Goal: Information Seeking & Learning: Learn about a topic

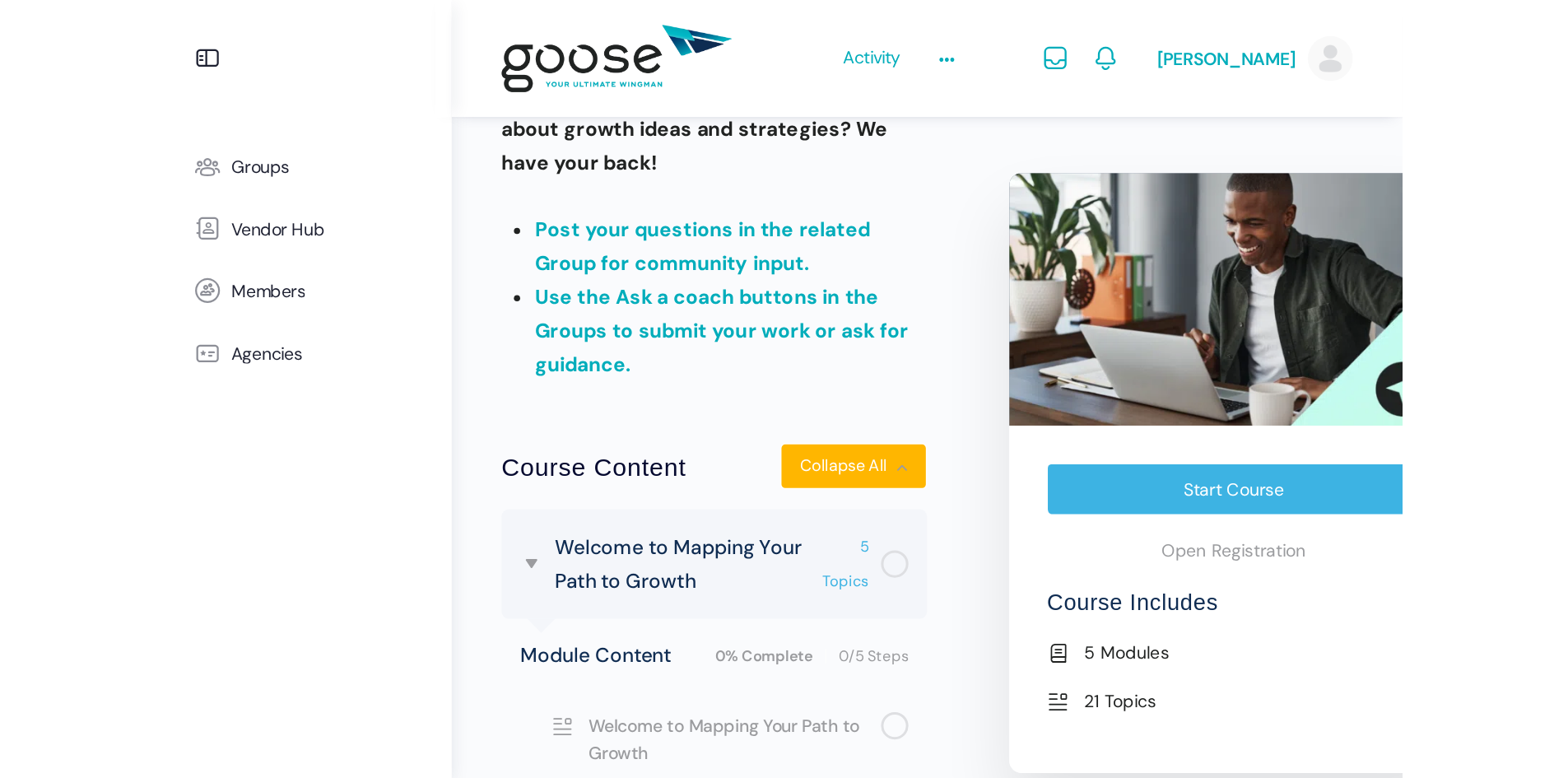
scroll to position [613, 0]
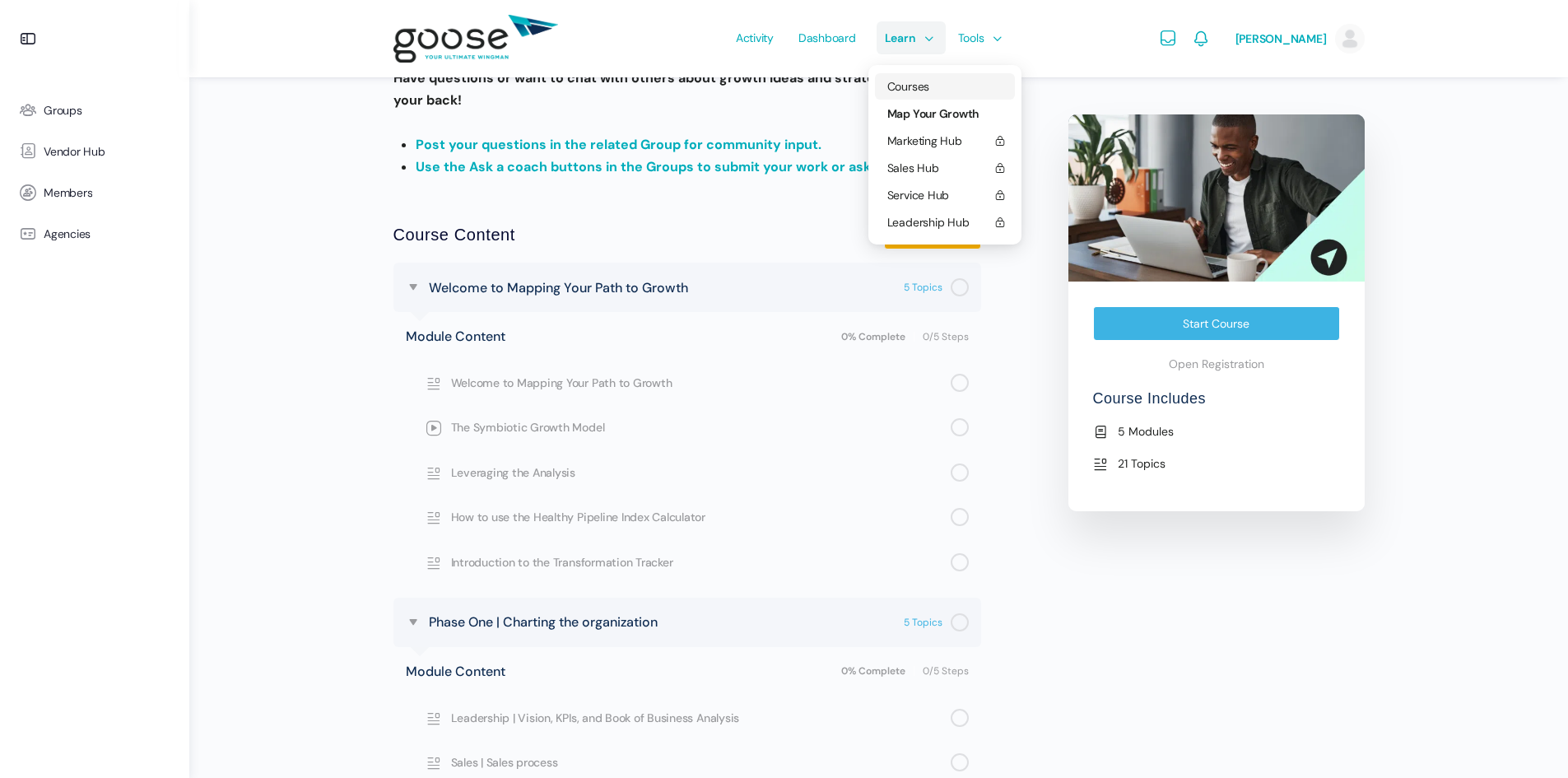
click at [906, 84] on span "Courses" at bounding box center [908, 86] width 42 height 15
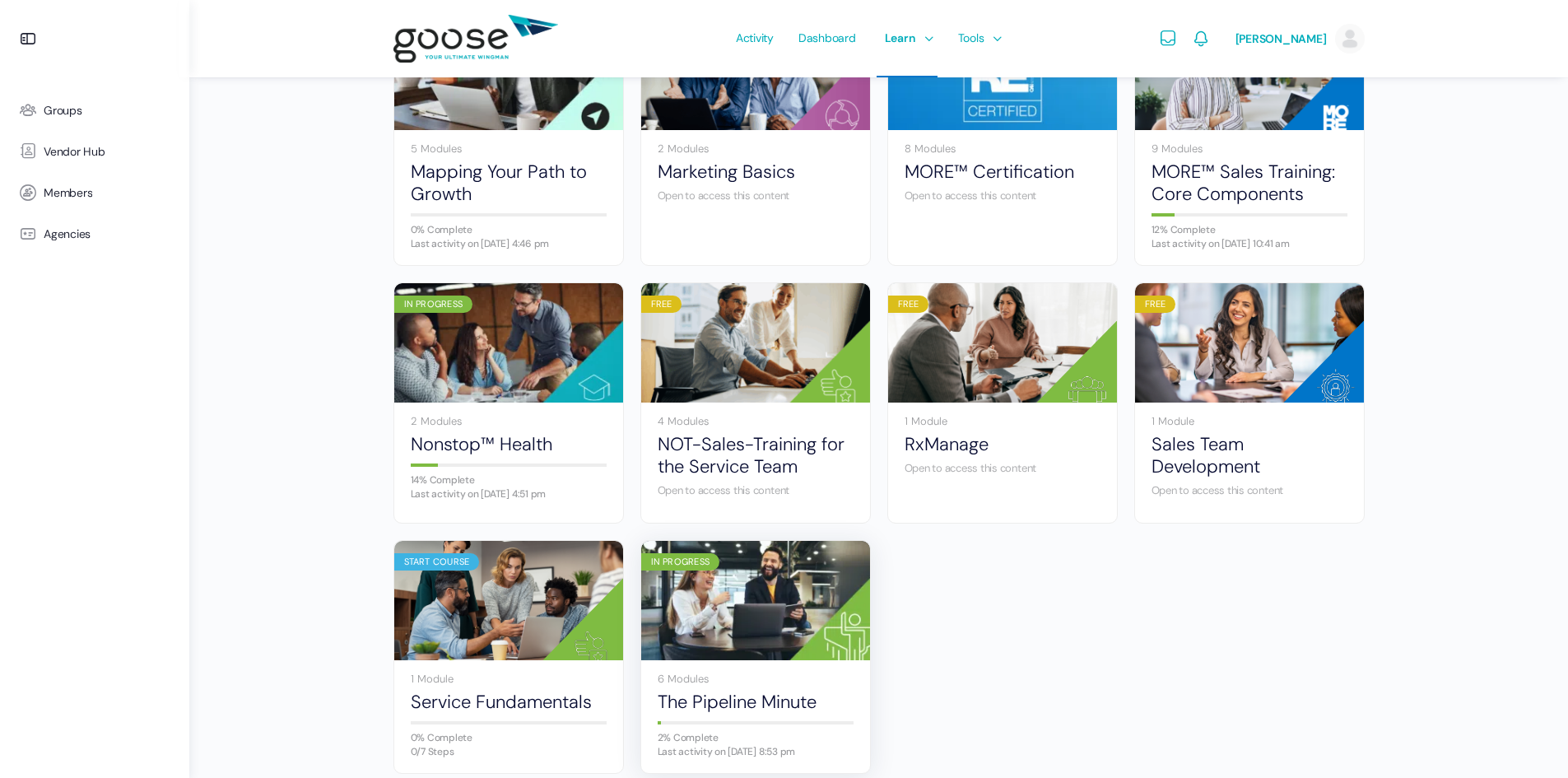
scroll to position [885, 0]
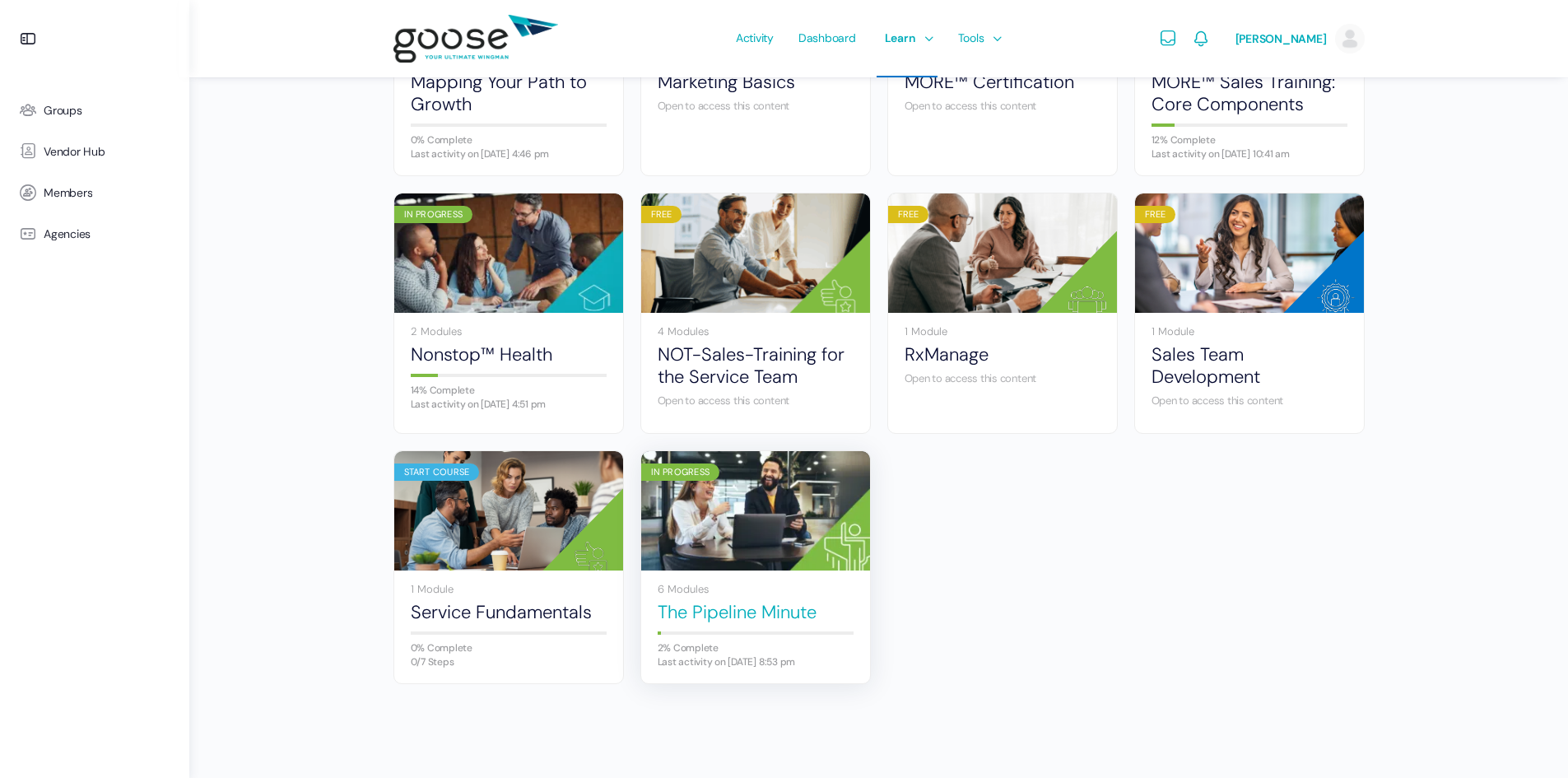
click at [730, 607] on link "The Pipeline Minute" at bounding box center [756, 613] width 196 height 22
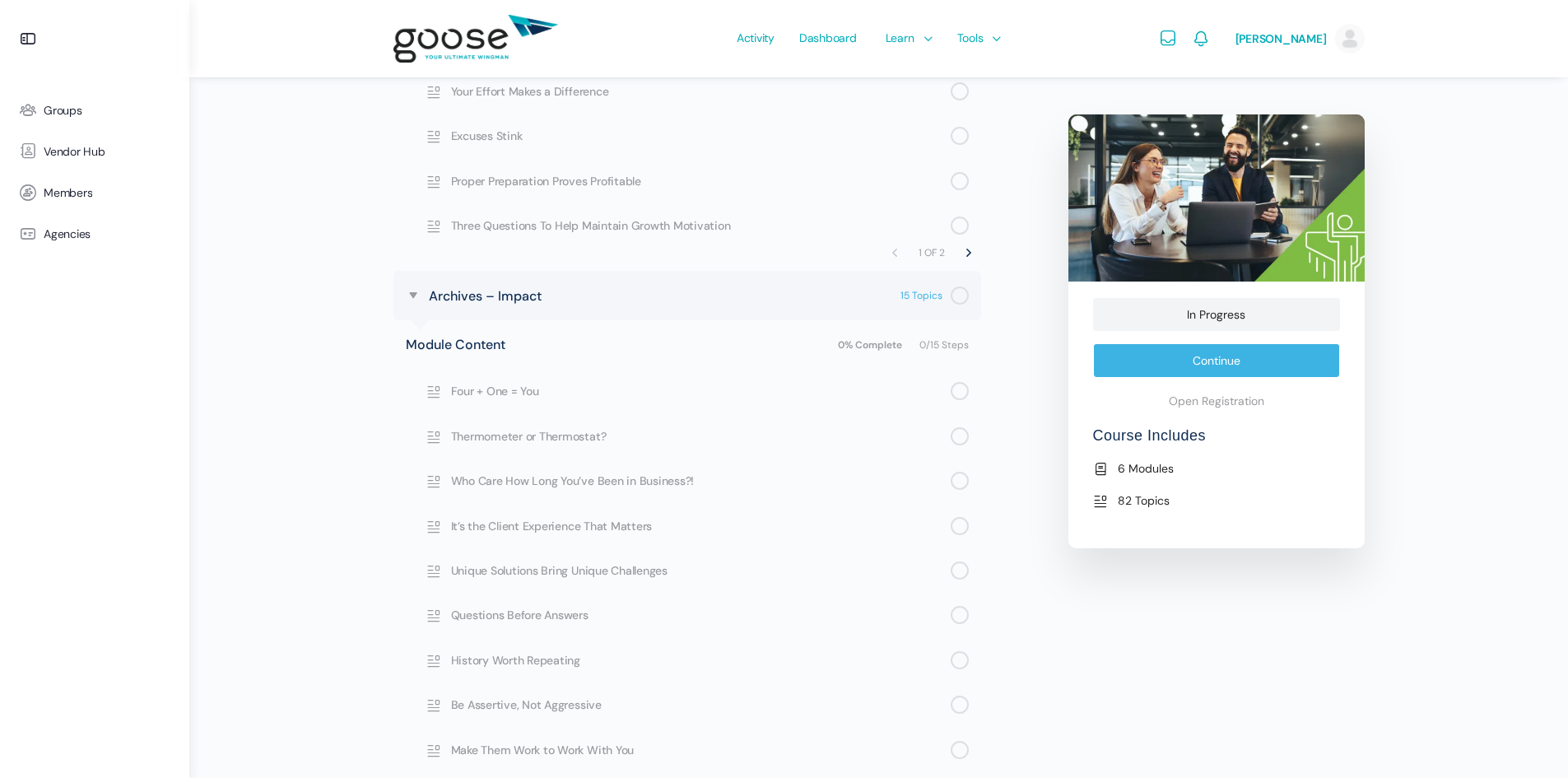
scroll to position [2553, 0]
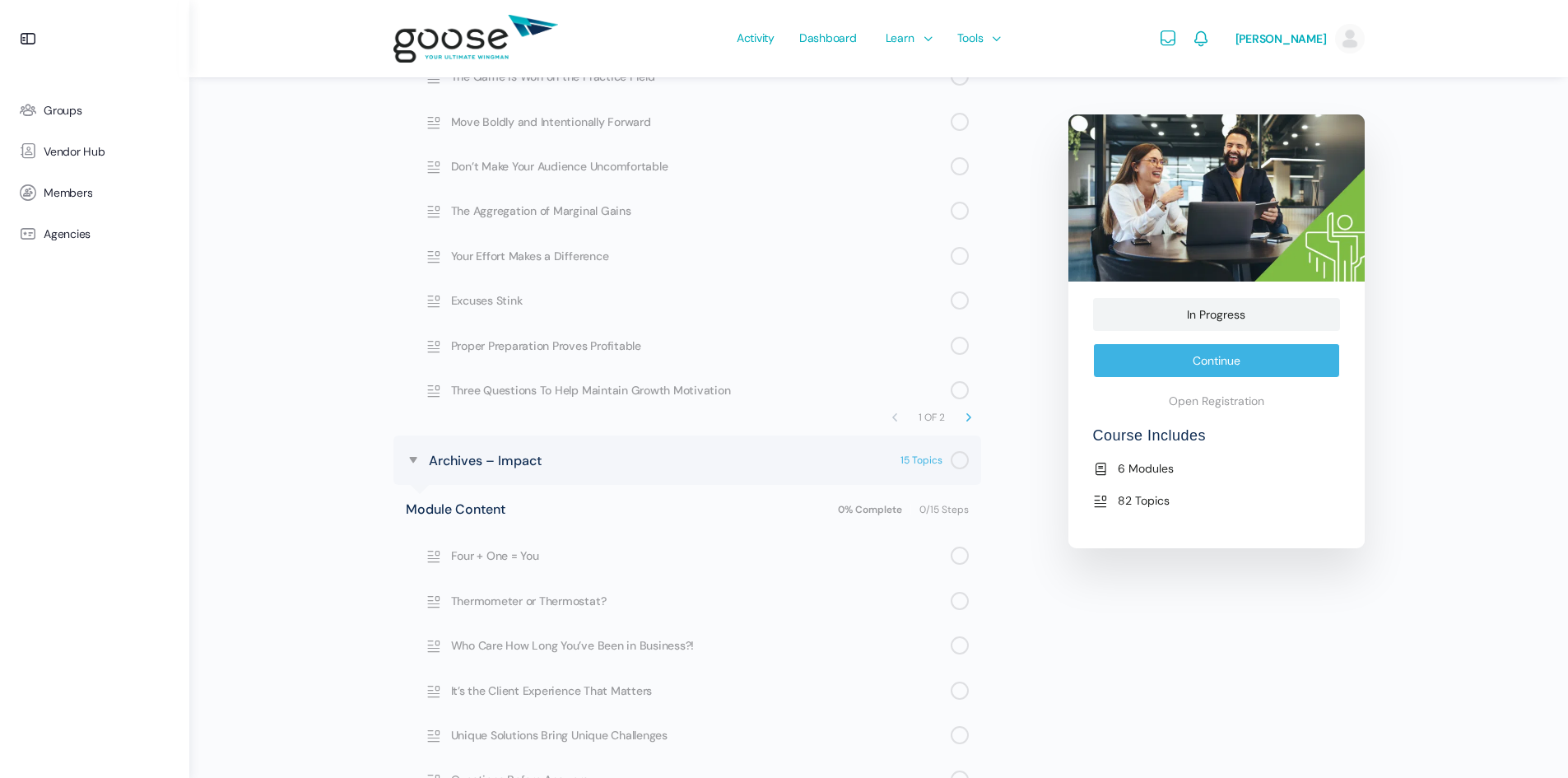
click at [970, 418] on span "Next Page" at bounding box center [969, 417] width 8 height 8
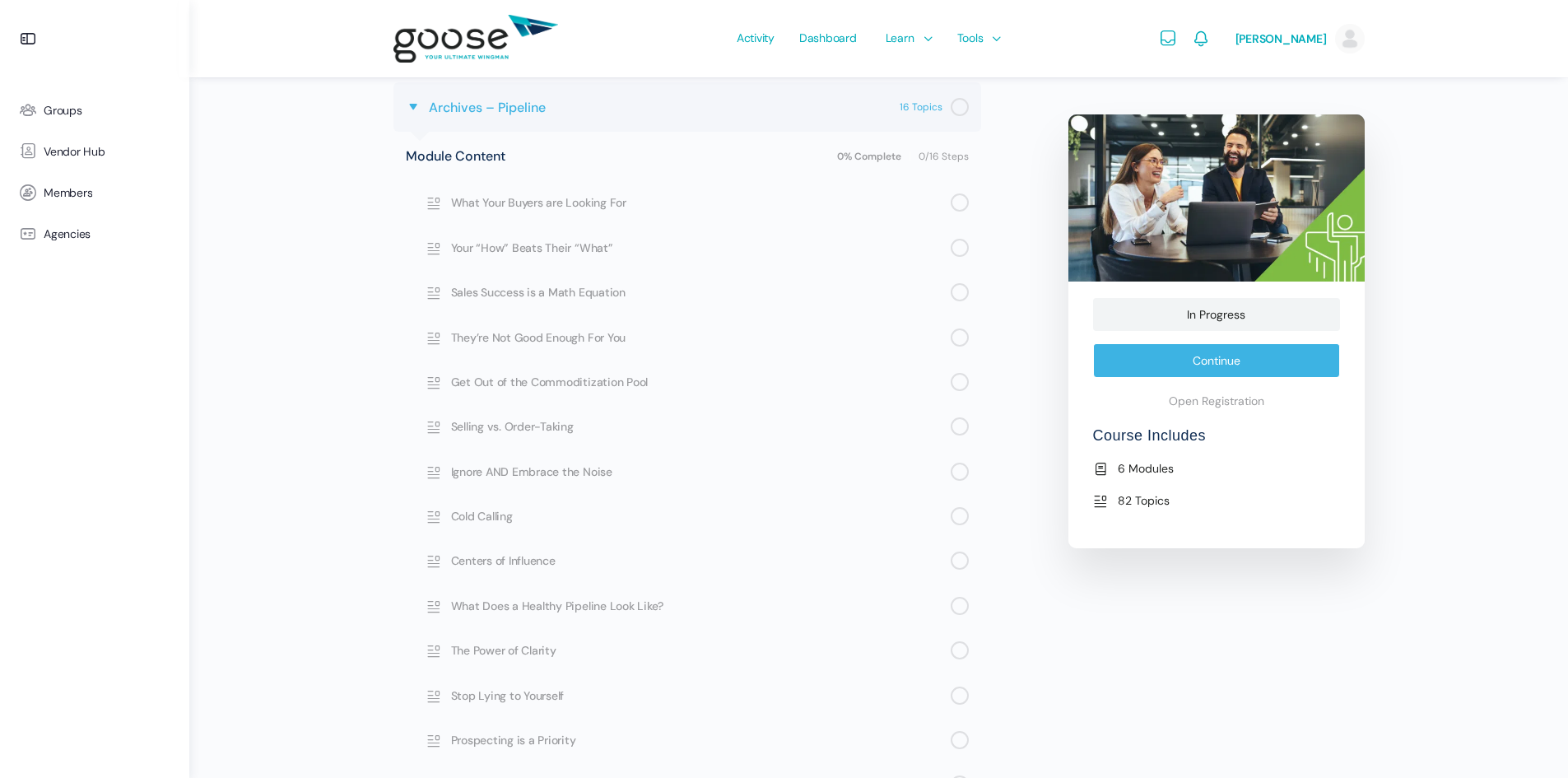
scroll to position [1163, 0]
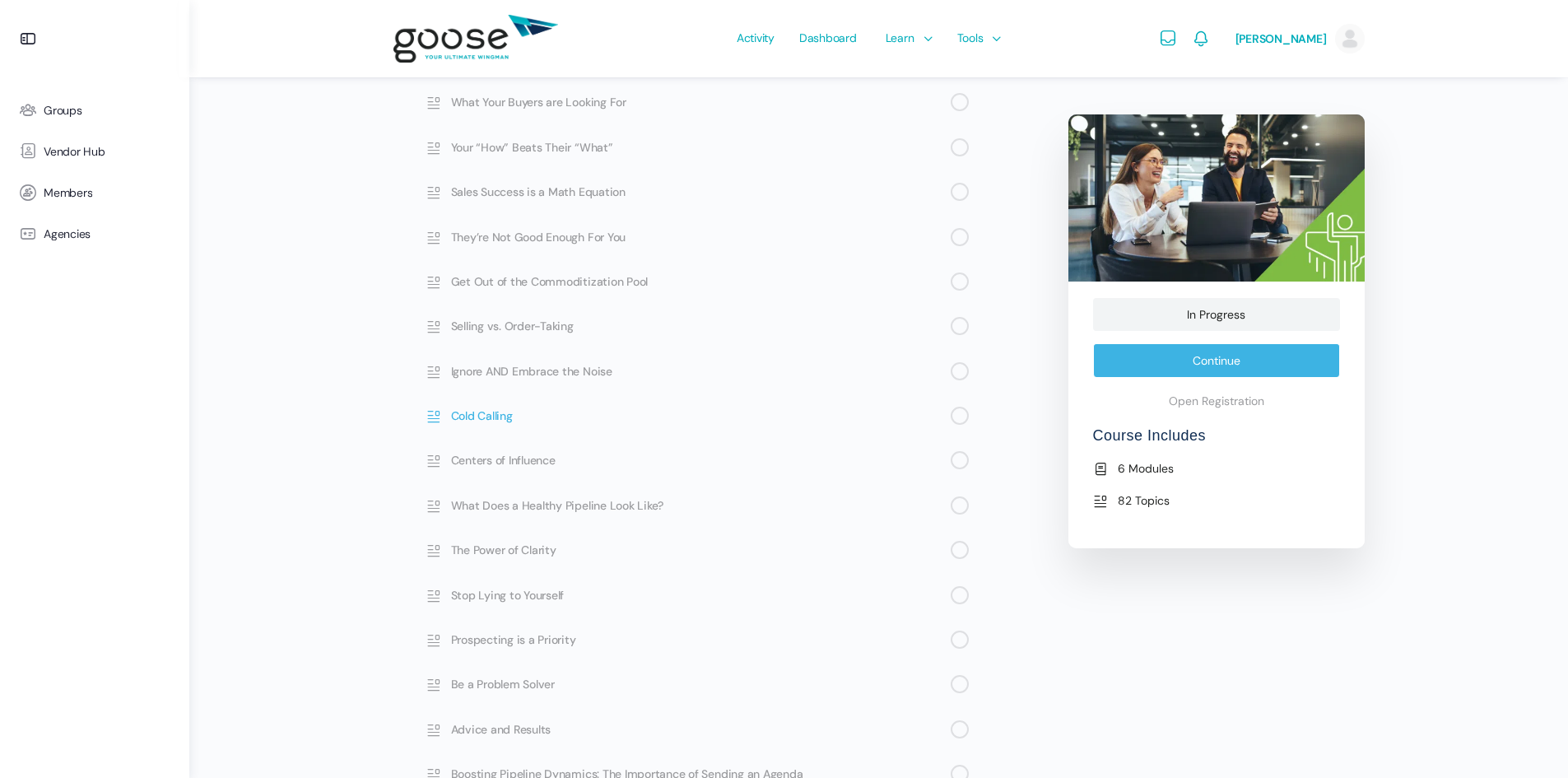
click at [962, 410] on div "Not completed" at bounding box center [960, 415] width 18 height 18
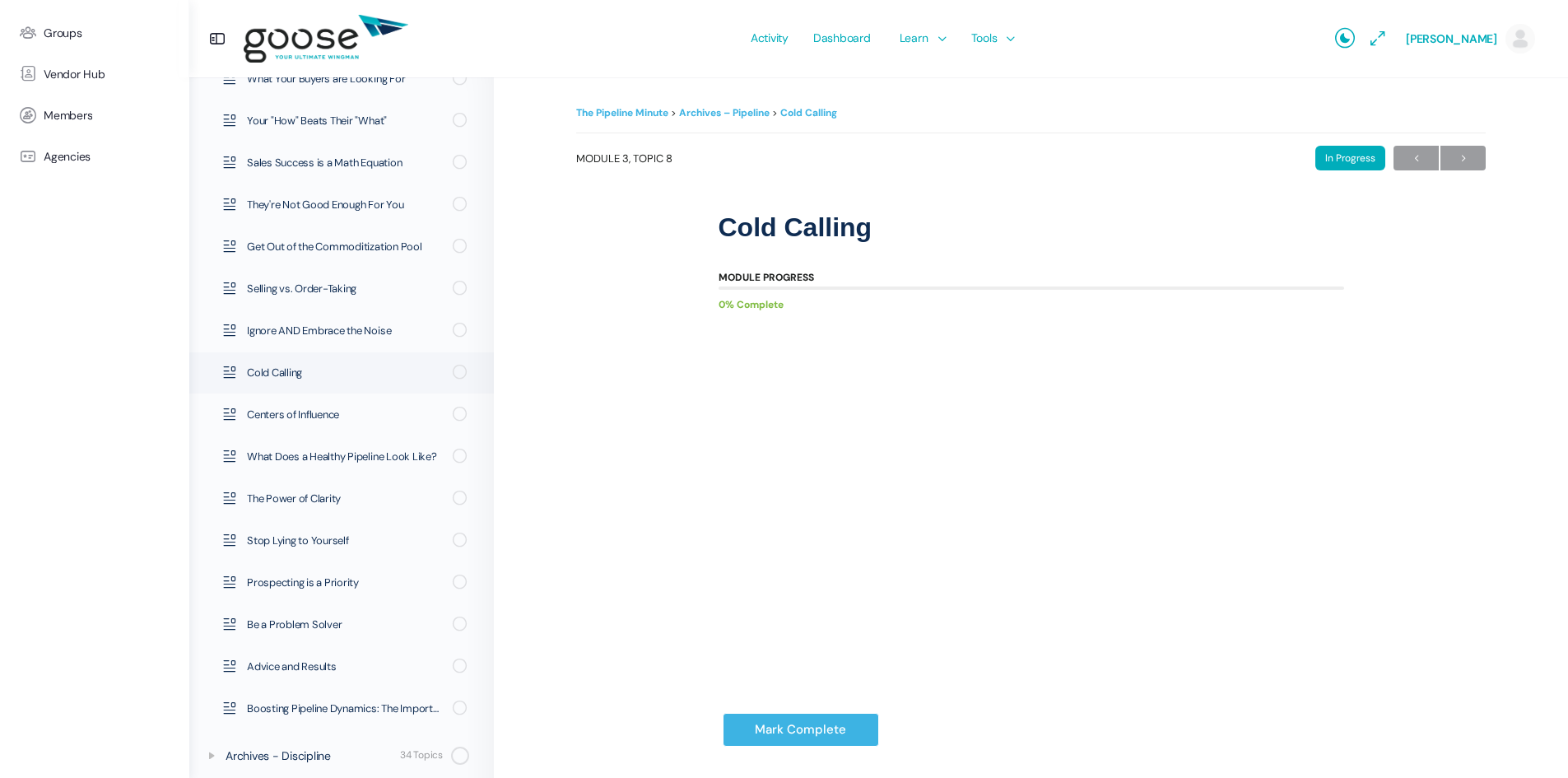
scroll to position [462, 0]
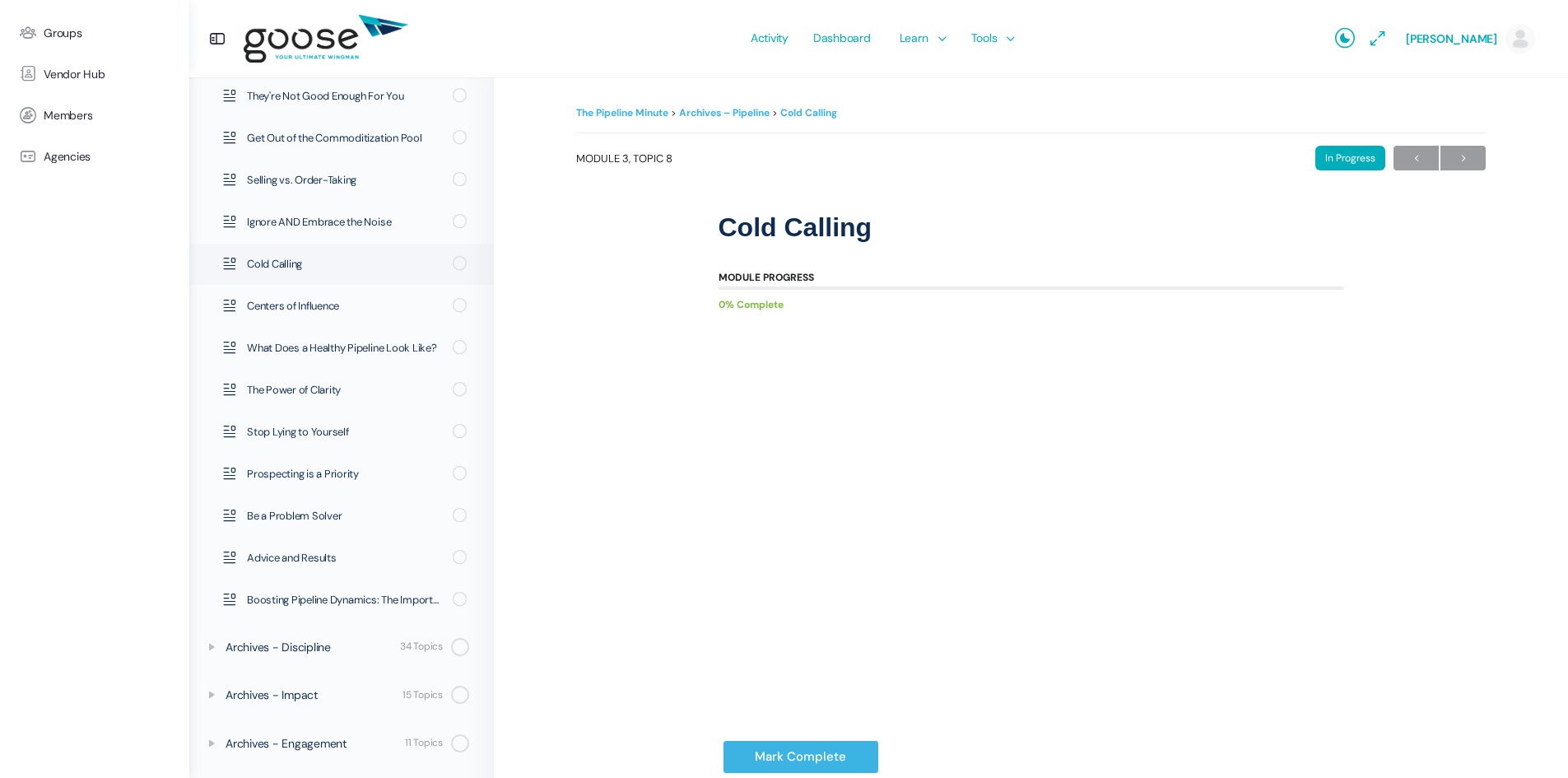
click at [741, 668] on e-page-transition at bounding box center [784, 389] width 1568 height 778
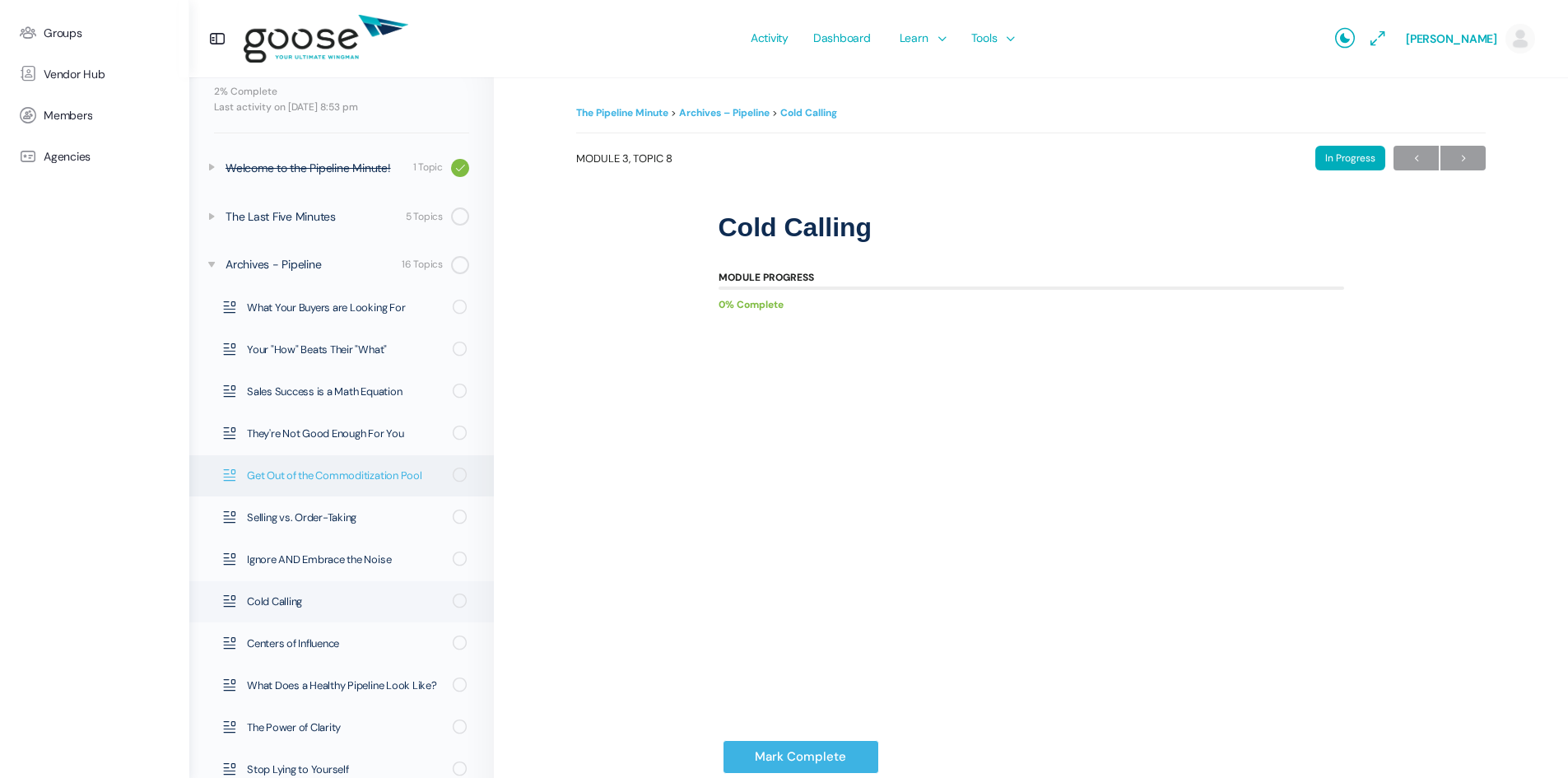
scroll to position [0, 0]
